Goal: Task Accomplishment & Management: Use online tool/utility

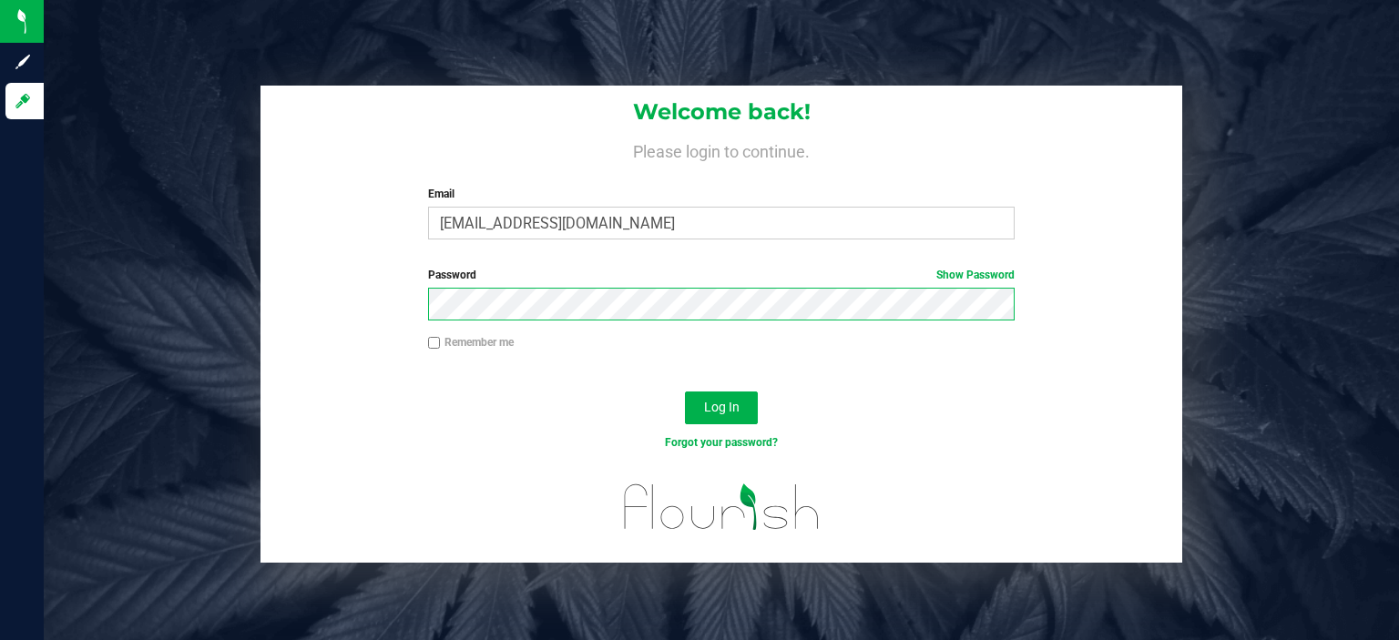
click at [685, 392] on button "Log In" at bounding box center [721, 408] width 73 height 33
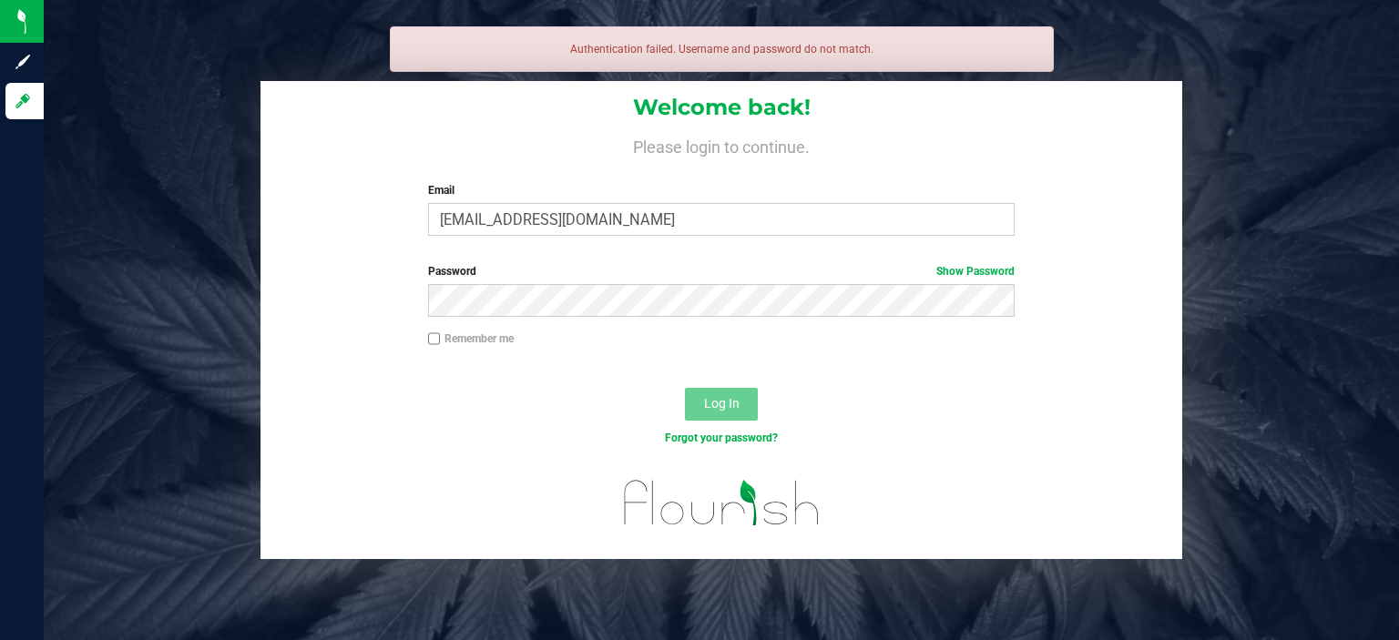
click at [221, 259] on div "Welcome back! Please login to continue. Email [EMAIL_ADDRESS][DOMAIN_NAME] Requ…" at bounding box center [721, 319] width 1383 height 477
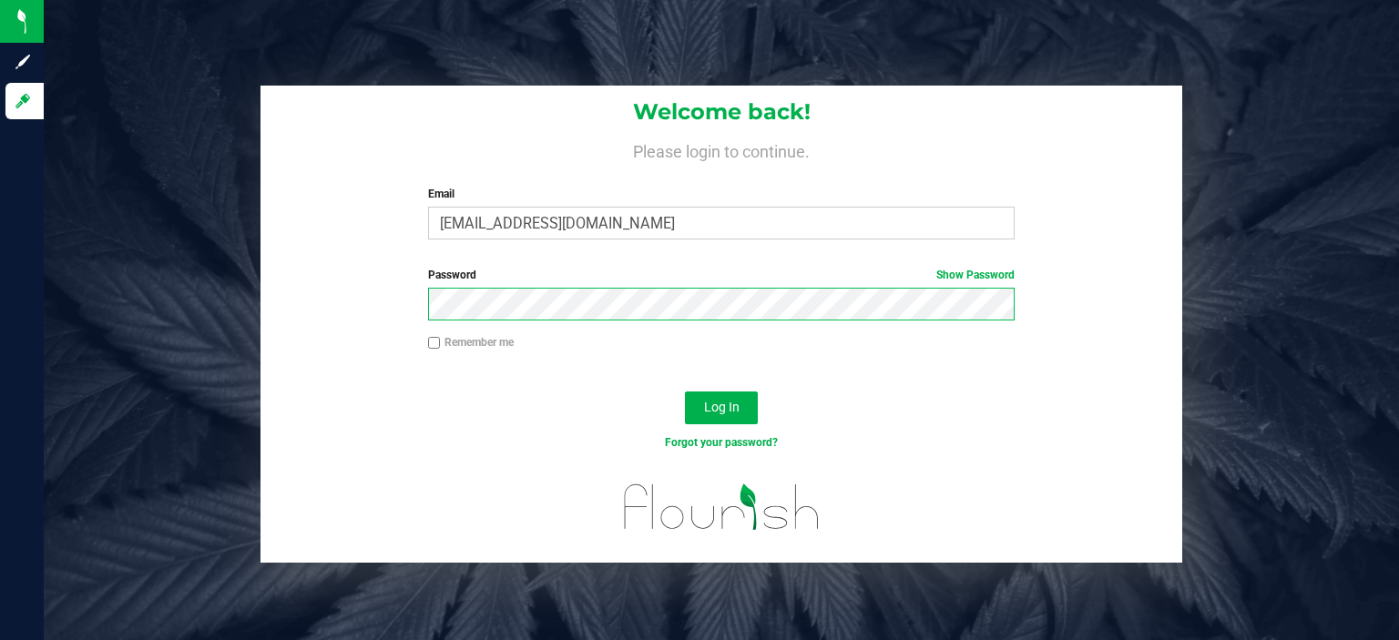
click at [685, 392] on button "Log In" at bounding box center [721, 408] width 73 height 33
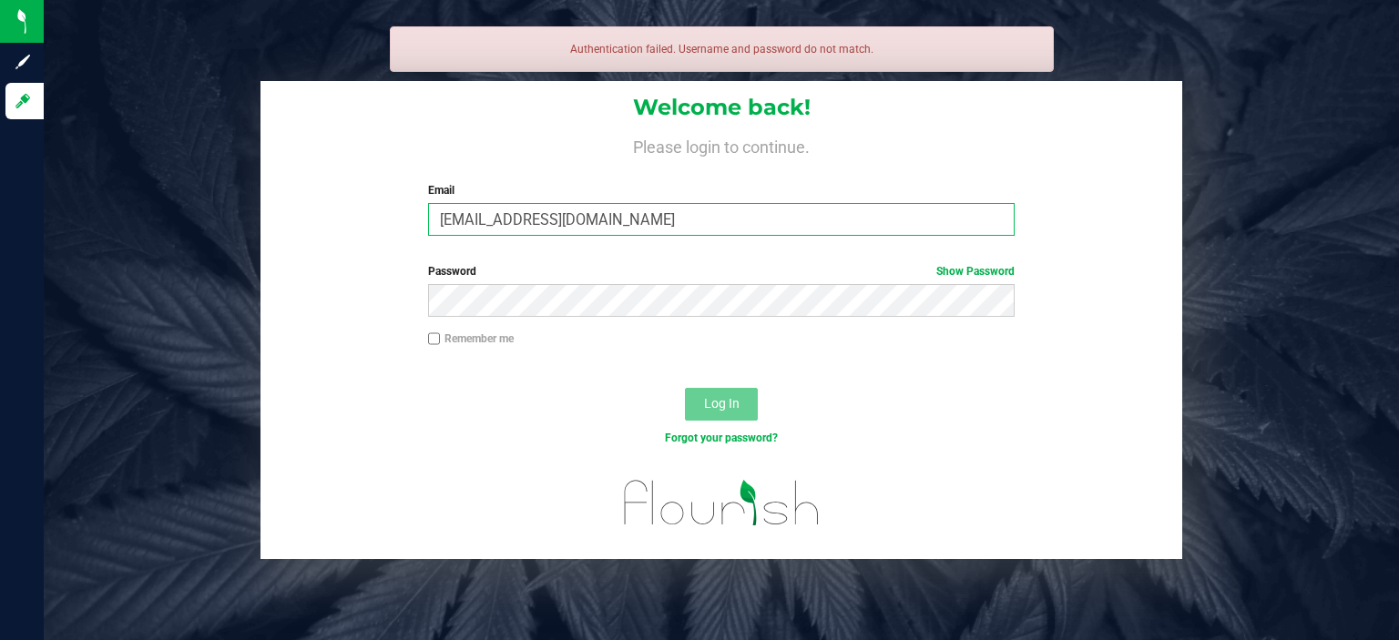
click at [689, 219] on input "[EMAIL_ADDRESS][DOMAIN_NAME]" at bounding box center [721, 219] width 587 height 33
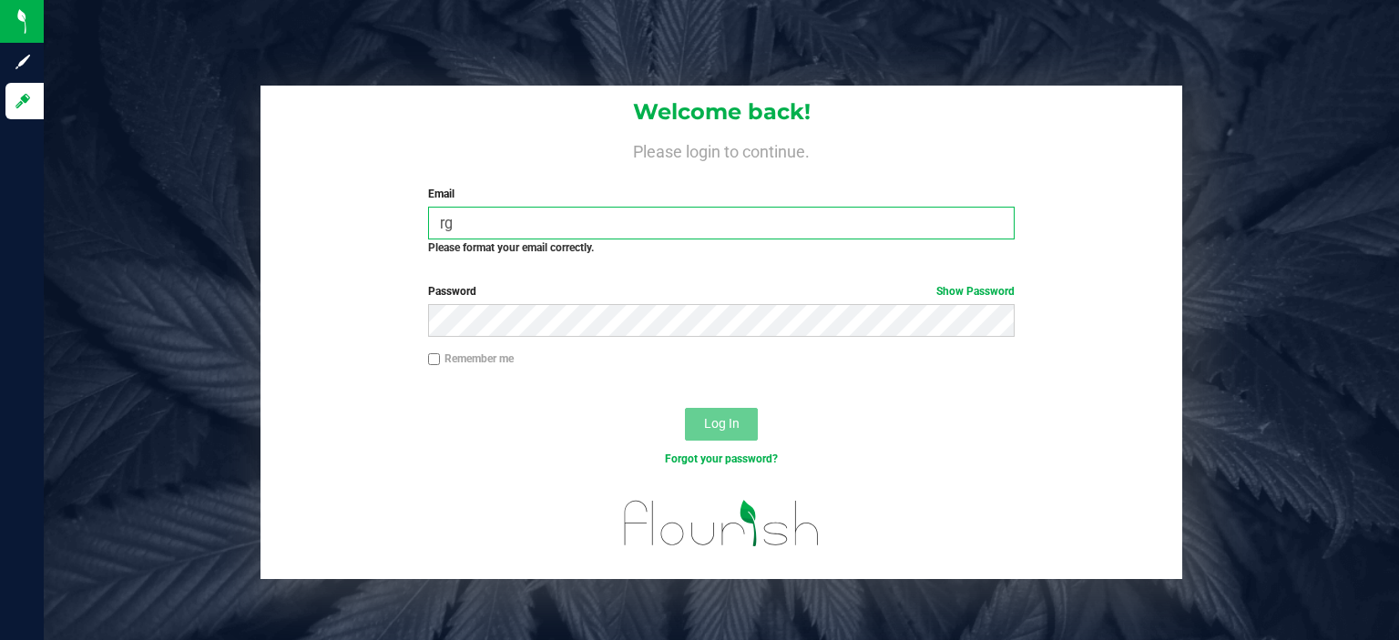
type input "r"
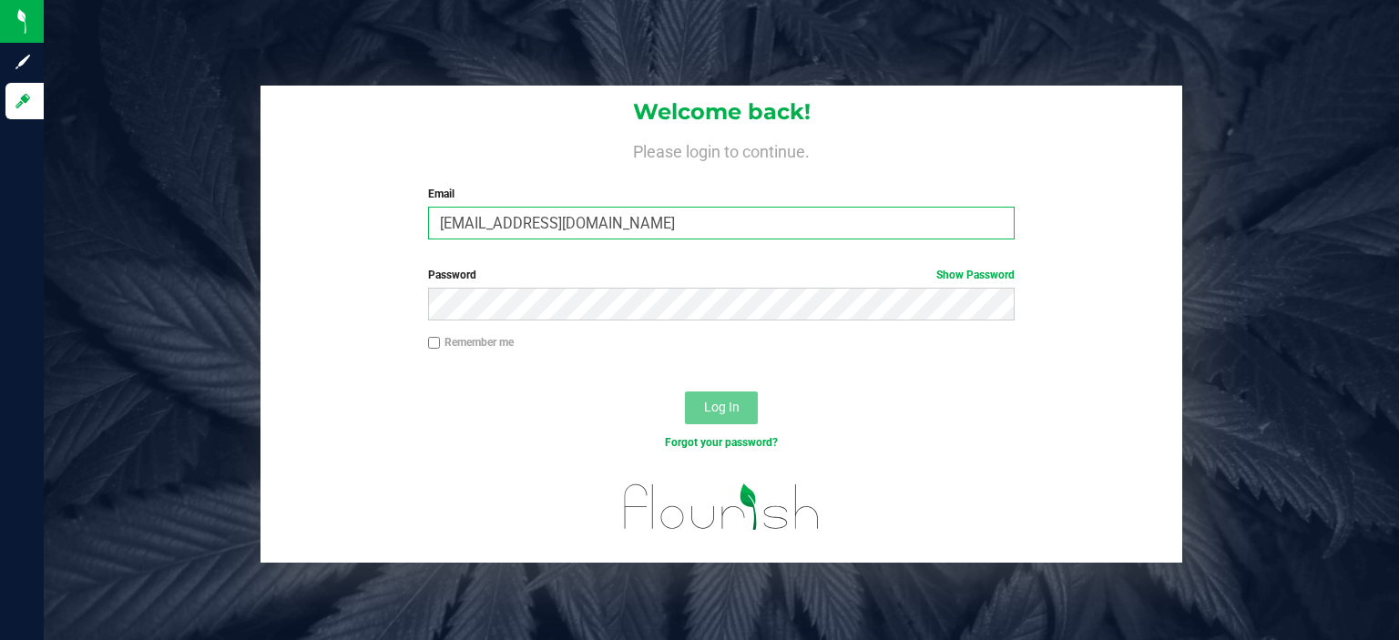
type input "[EMAIL_ADDRESS][DOMAIN_NAME]"
click at [685, 392] on button "Log In" at bounding box center [721, 408] width 73 height 33
